Goal: Task Accomplishment & Management: Use online tool/utility

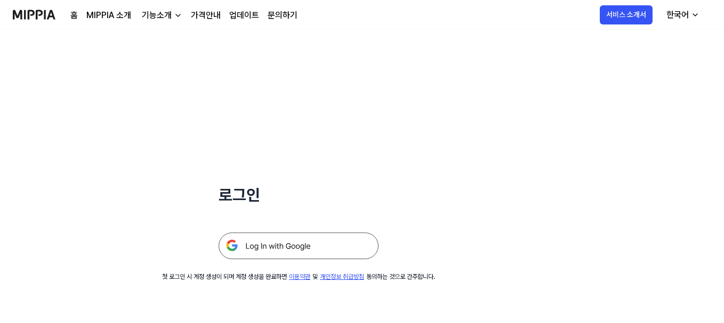
click at [306, 243] on img at bounding box center [298, 246] width 160 height 27
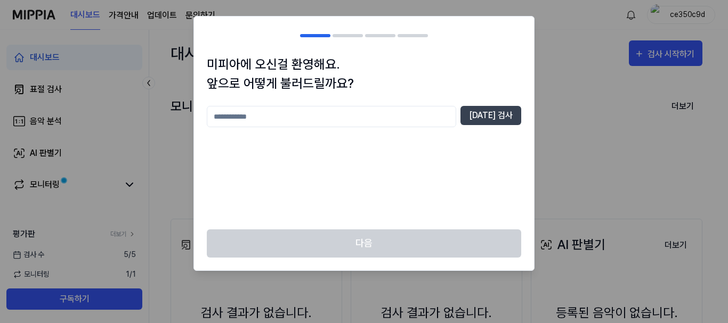
click at [292, 121] on input "text" at bounding box center [331, 116] width 249 height 21
type input "*"
drag, startPoint x: 310, startPoint y: 115, endPoint x: 152, endPoint y: 114, distance: 157.2
click at [152, 114] on body "대시보드 가격안내 업데이트 문의하기 ce350c9d 대시보드 표절 검사 음악 분석 AI 판별기 모니터링 평가판 더보기 검사 수 5 / 5 모니…" at bounding box center [362, 161] width 724 height 323
type input "***"
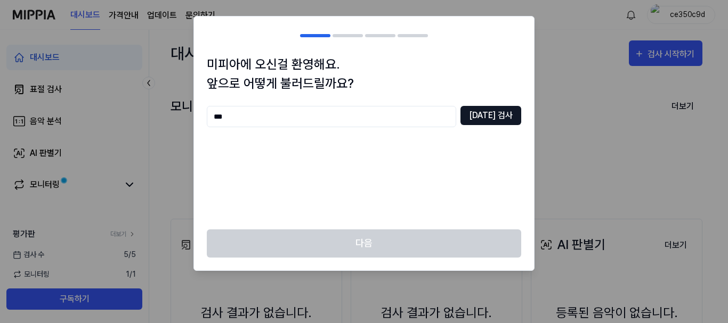
click at [491, 112] on button "중복 검사" at bounding box center [490, 115] width 61 height 19
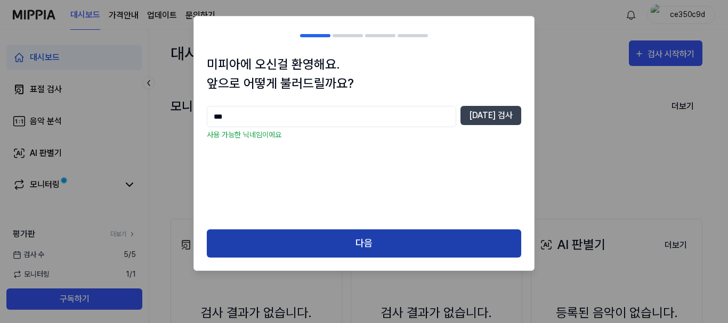
click at [329, 240] on button "다음" at bounding box center [364, 244] width 314 height 28
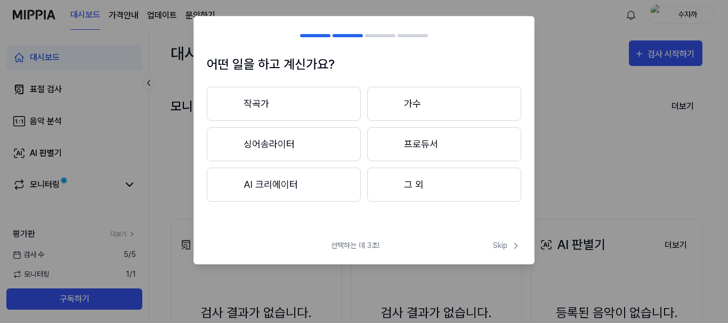
click at [410, 149] on button "프로듀서" at bounding box center [444, 144] width 154 height 34
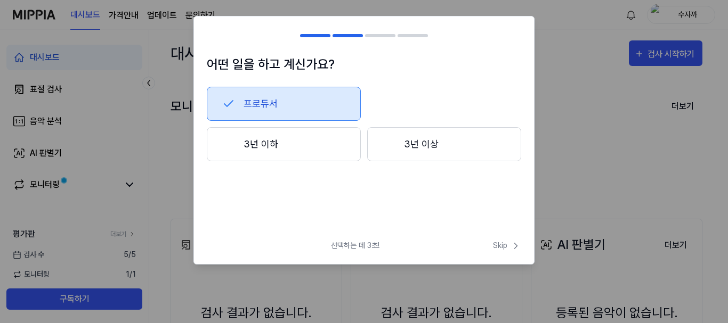
click at [410, 149] on button "3년 이상" at bounding box center [444, 144] width 154 height 34
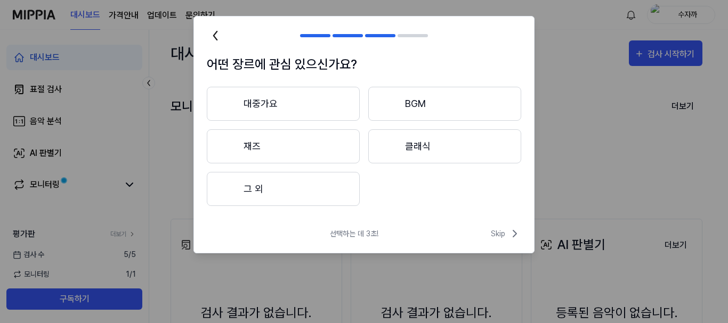
click at [329, 109] on button "대중가요" at bounding box center [283, 104] width 153 height 34
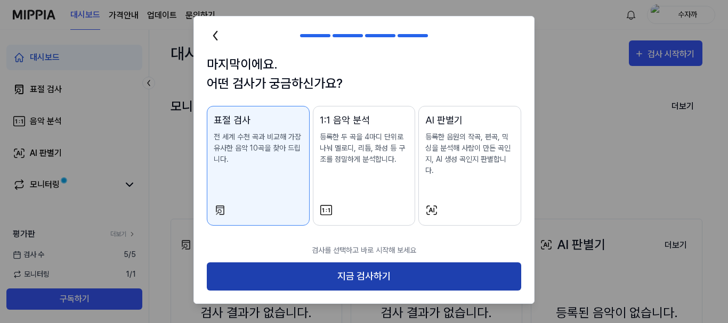
click at [434, 264] on button "지금 검사하기" at bounding box center [364, 277] width 314 height 28
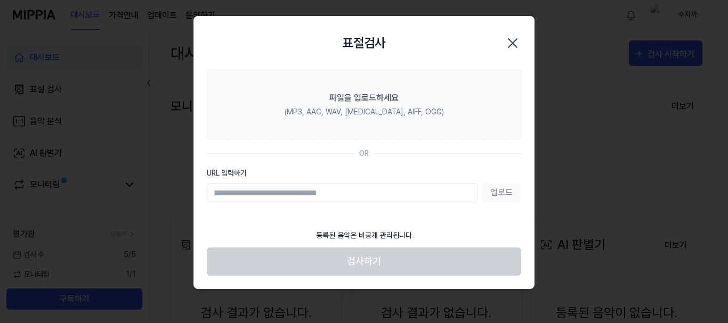
click at [329, 196] on input "URL 입력하기" at bounding box center [342, 192] width 271 height 19
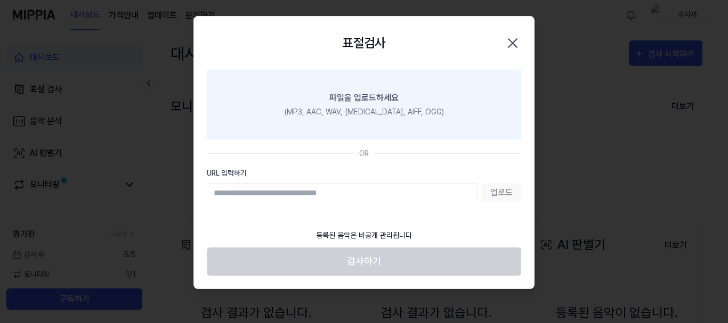
click at [346, 109] on div "(MP3, AAC, WAV, FLAC, AIFF, OGG)" at bounding box center [364, 112] width 159 height 11
click at [0, 0] on input "파일을 업로드하세요 (MP3, AAC, WAV, FLAC, AIFF, OGG)" at bounding box center [0, 0] width 0 height 0
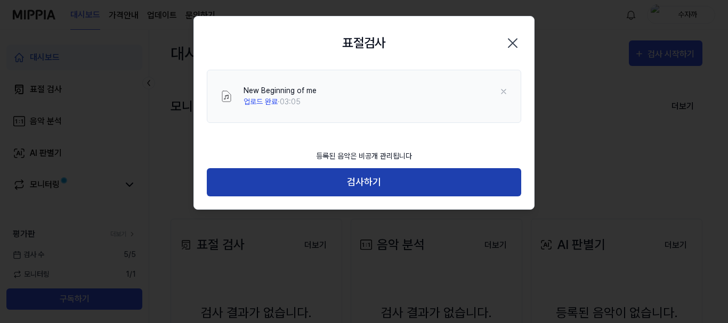
click at [357, 188] on button "검사하기" at bounding box center [364, 182] width 314 height 28
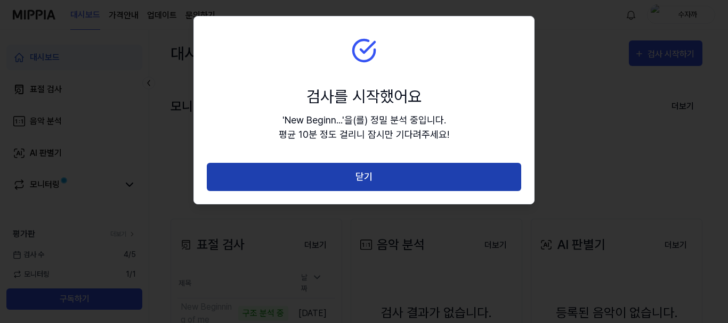
click at [376, 182] on button "닫기" at bounding box center [364, 177] width 314 height 28
